Goal: Navigation & Orientation: Understand site structure

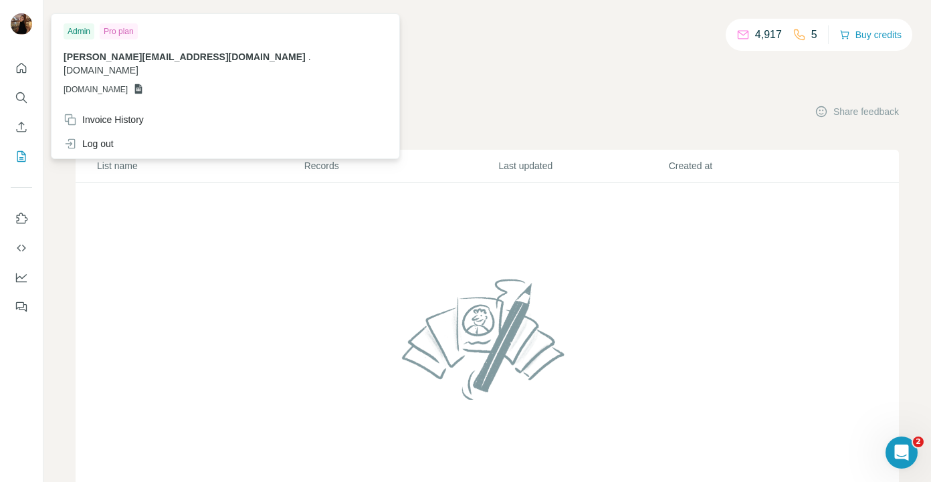
click at [21, 24] on img at bounding box center [21, 23] width 21 height 21
click at [19, 28] on img at bounding box center [21, 23] width 21 height 21
click at [17, 159] on icon "My lists" at bounding box center [21, 156] width 9 height 11
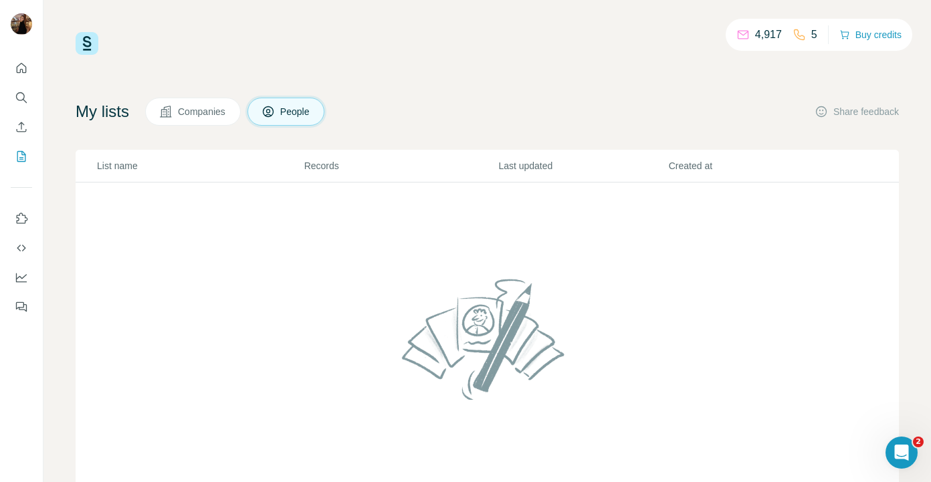
click at [126, 164] on p "List name" at bounding box center [200, 165] width 206 height 13
click at [25, 70] on icon "Quick start" at bounding box center [22, 68] width 10 height 10
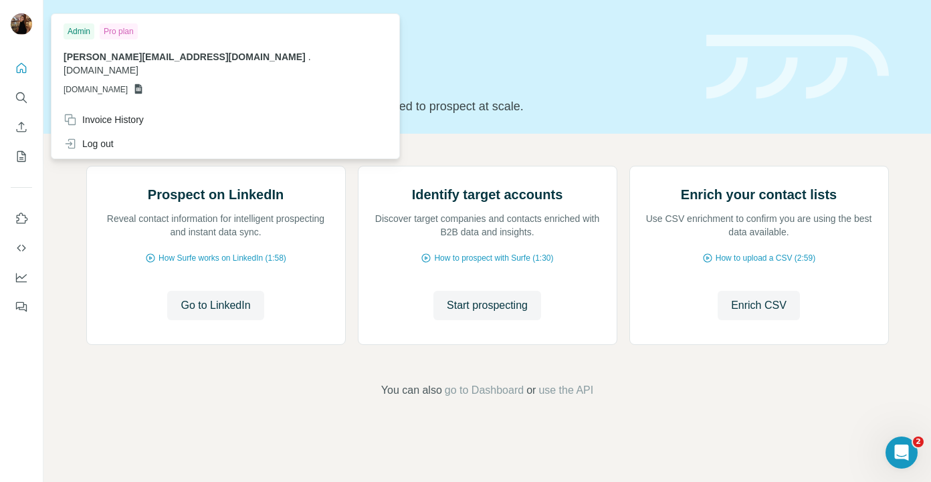
click at [22, 28] on img at bounding box center [21, 23] width 21 height 21
click at [118, 27] on div "Pro plan" at bounding box center [119, 31] width 38 height 16
click at [24, 26] on img at bounding box center [21, 23] width 21 height 21
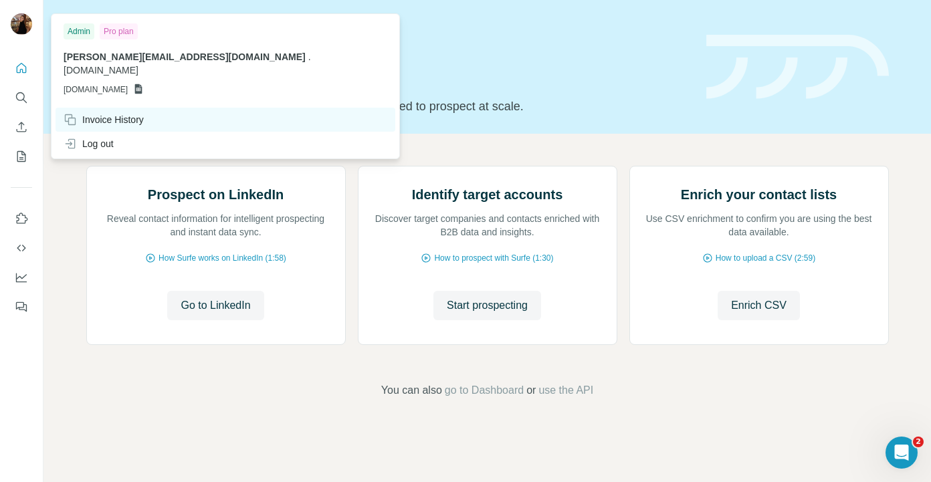
click at [133, 113] on div "Invoice History" at bounding box center [104, 119] width 80 height 13
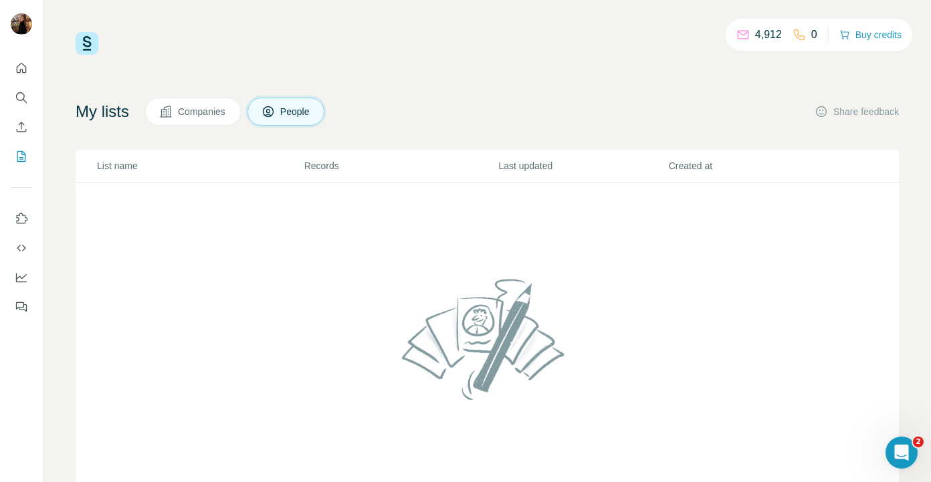
click at [208, 116] on span "Companies" at bounding box center [202, 111] width 49 height 13
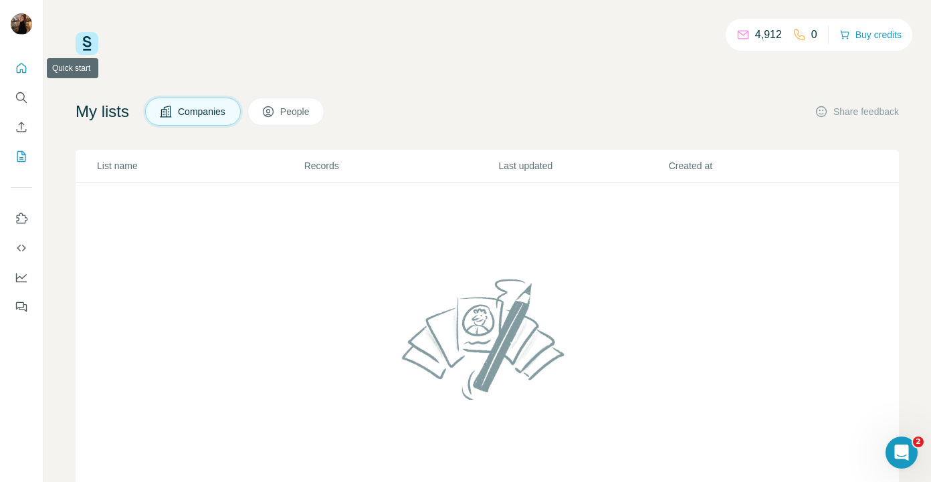
click at [23, 72] on icon "Quick start" at bounding box center [21, 67] width 13 height 13
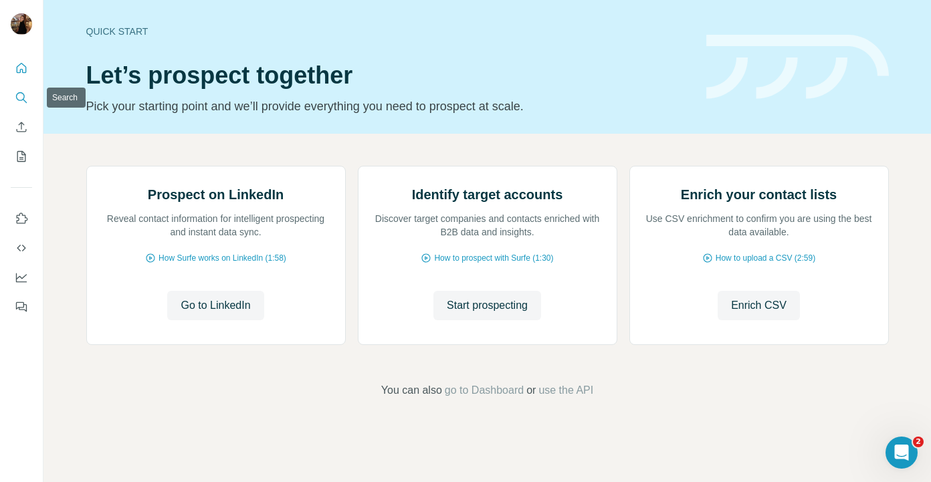
click at [19, 95] on icon "Search" at bounding box center [21, 97] width 13 height 13
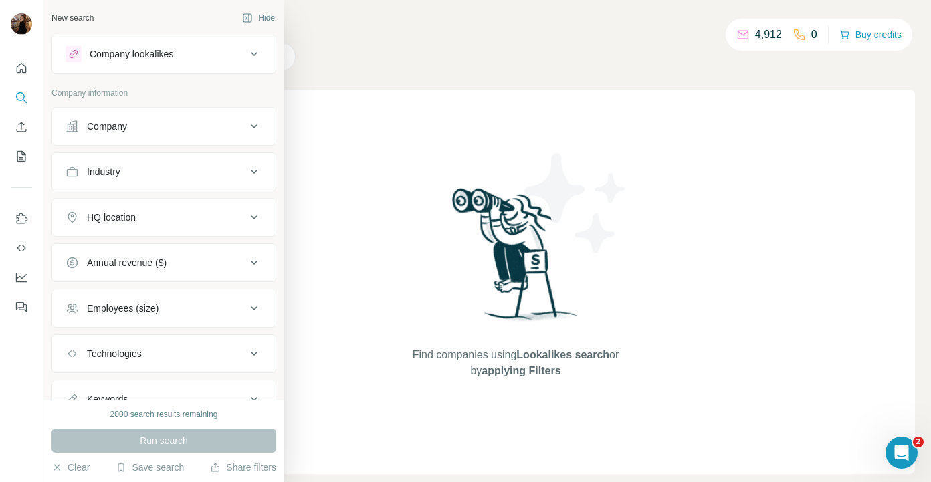
click at [73, 123] on icon at bounding box center [72, 126] width 13 height 13
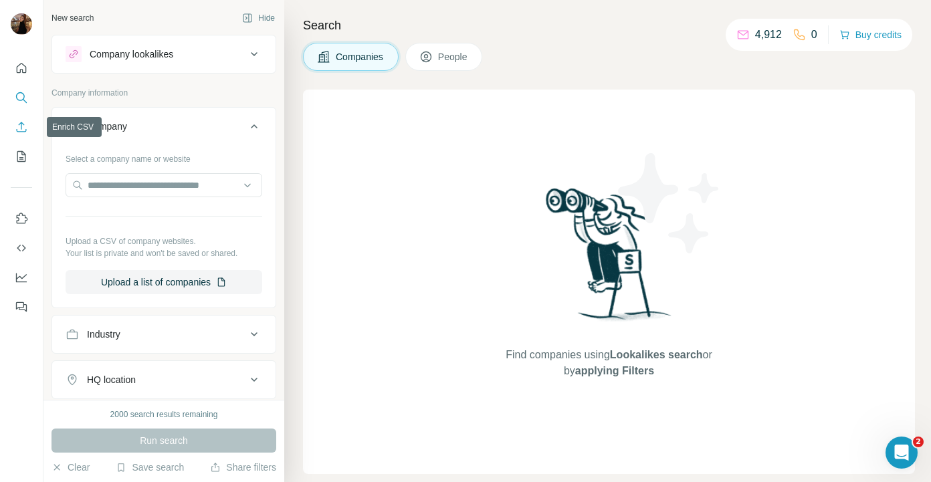
click at [24, 120] on icon "Enrich CSV" at bounding box center [21, 126] width 13 height 13
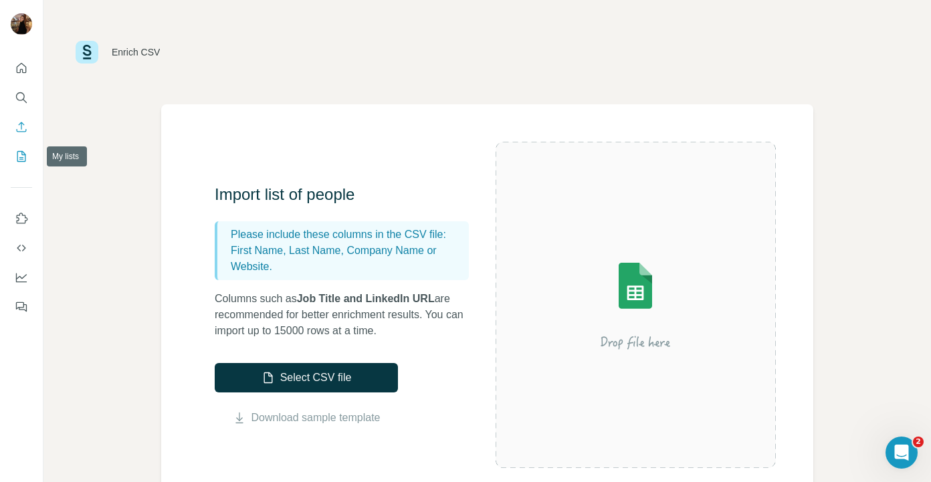
click at [19, 154] on icon "My lists" at bounding box center [21, 156] width 13 height 13
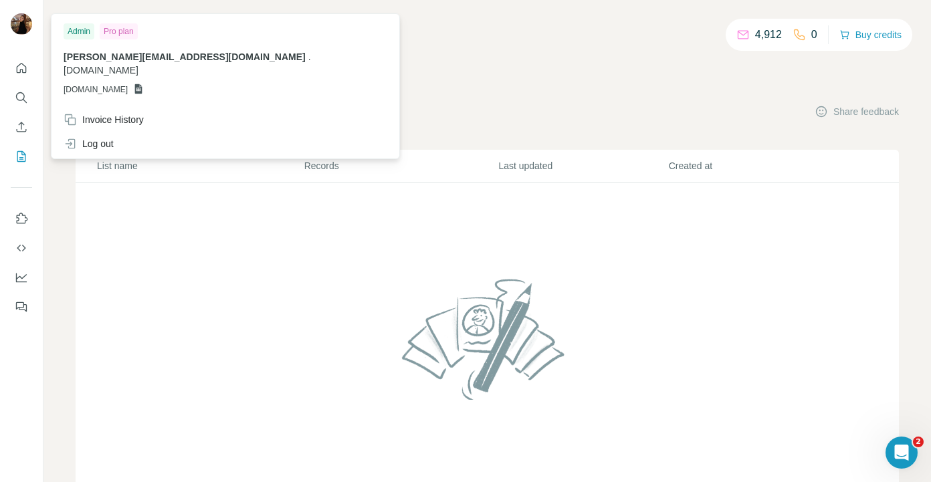
click at [119, 84] on span "[DOMAIN_NAME]" at bounding box center [96, 90] width 64 height 12
click at [142, 84] on icon at bounding box center [138, 89] width 7 height 10
click at [121, 31] on div "Pro plan" at bounding box center [119, 31] width 38 height 16
click at [90, 33] on div "Admin" at bounding box center [79, 31] width 31 height 16
click at [120, 32] on div "Pro plan" at bounding box center [119, 31] width 38 height 16
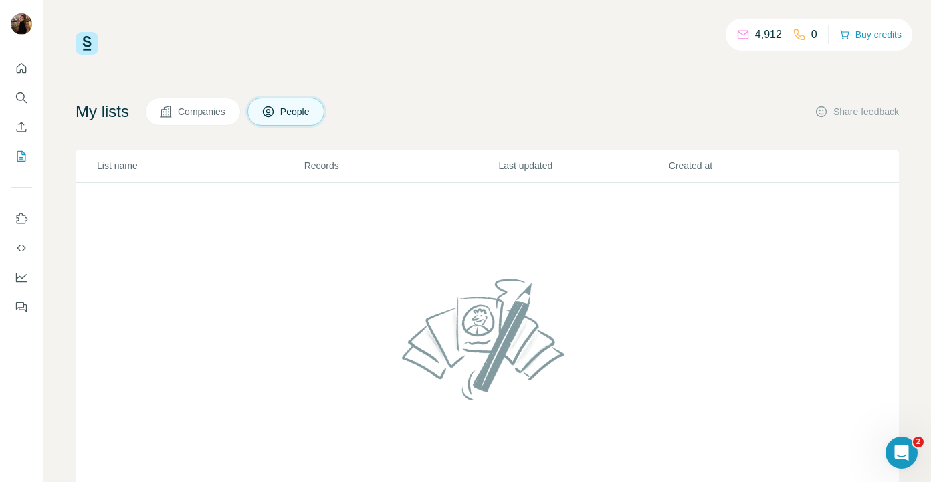
click at [366, 71] on div "4,912 0 Buy credits My lists Companies People Share feedback List name Records …" at bounding box center [487, 271] width 823 height 479
